Goal: Transaction & Acquisition: Download file/media

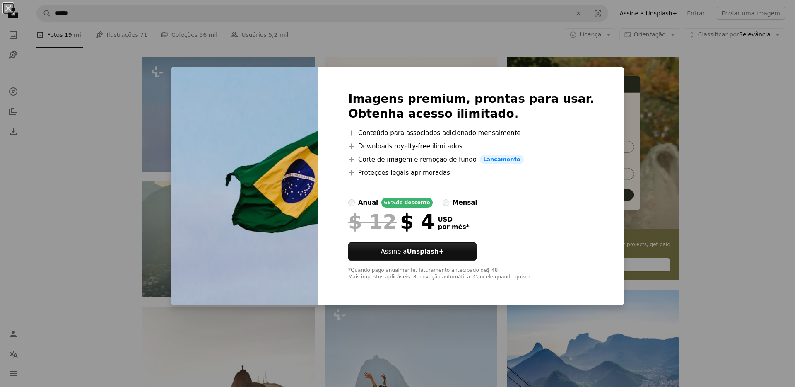
scroll to position [164, 0]
click at [92, 158] on div "An X shape Imagens premium, prontas para usar. Obtenha acesso ilimitado. A plus…" at bounding box center [397, 193] width 795 height 387
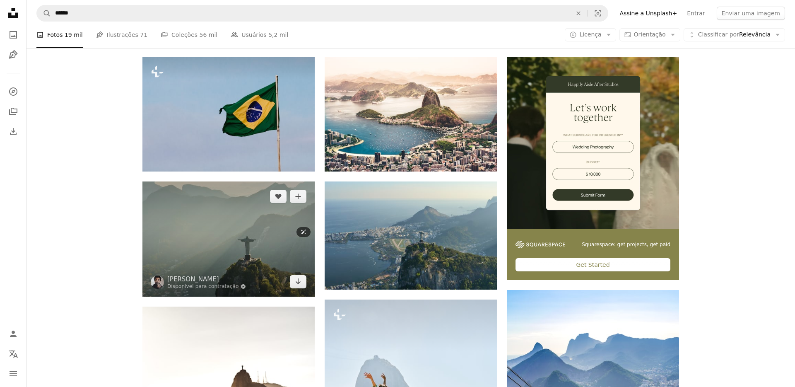
click at [244, 243] on img at bounding box center [228, 238] width 172 height 115
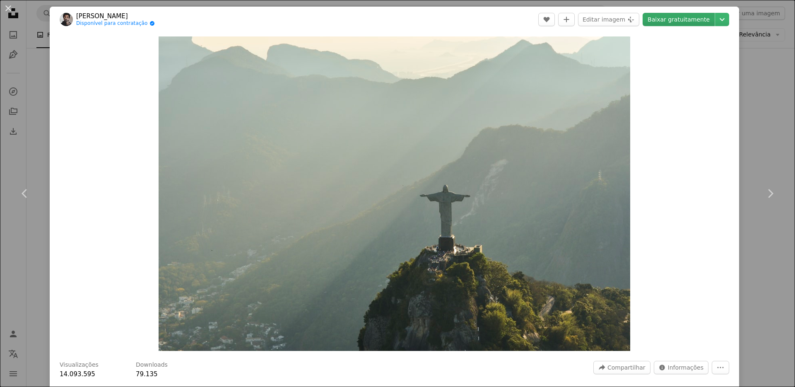
click at [670, 20] on link "Baixar gratuitamente" at bounding box center [679, 19] width 72 height 13
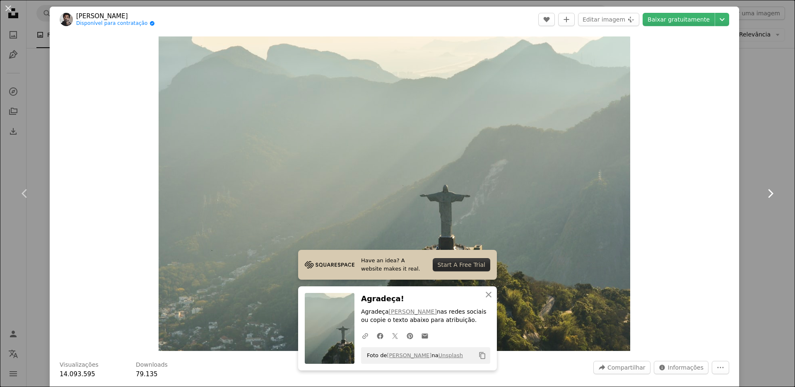
click at [770, 201] on link "Chevron right" at bounding box center [770, 193] width 50 height 79
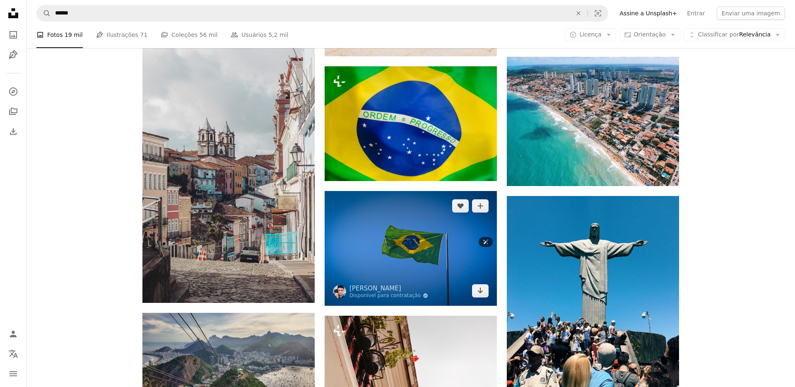
scroll to position [663, 0]
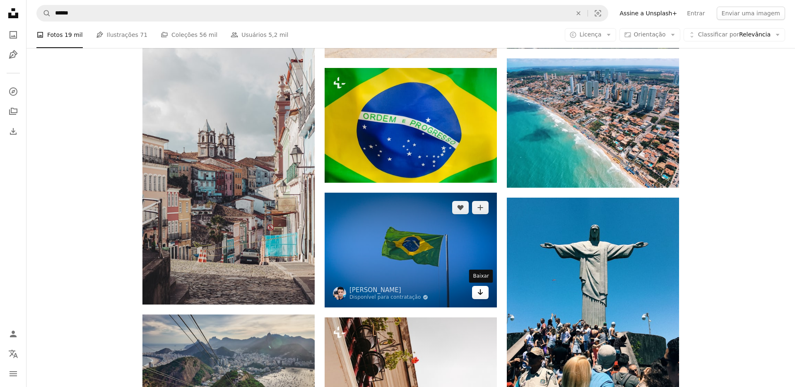
click at [478, 296] on icon "Arrow pointing down" at bounding box center [480, 292] width 7 height 10
